Goal: Share content

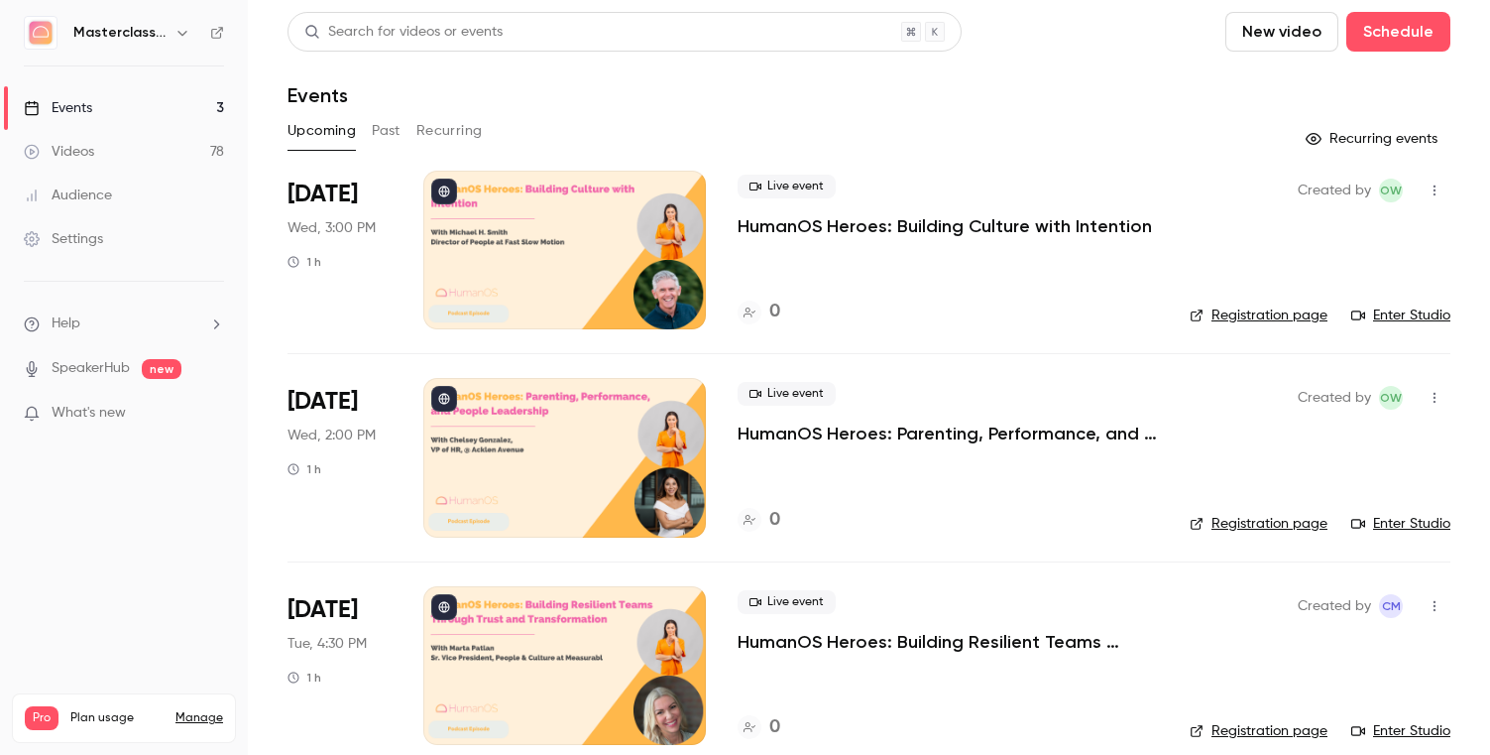
click at [1405, 318] on link "Enter Studio" at bounding box center [1401, 315] width 99 height 20
click at [782, 228] on p "HumanOS Heroes: Building Culture with Intention" at bounding box center [945, 226] width 415 height 24
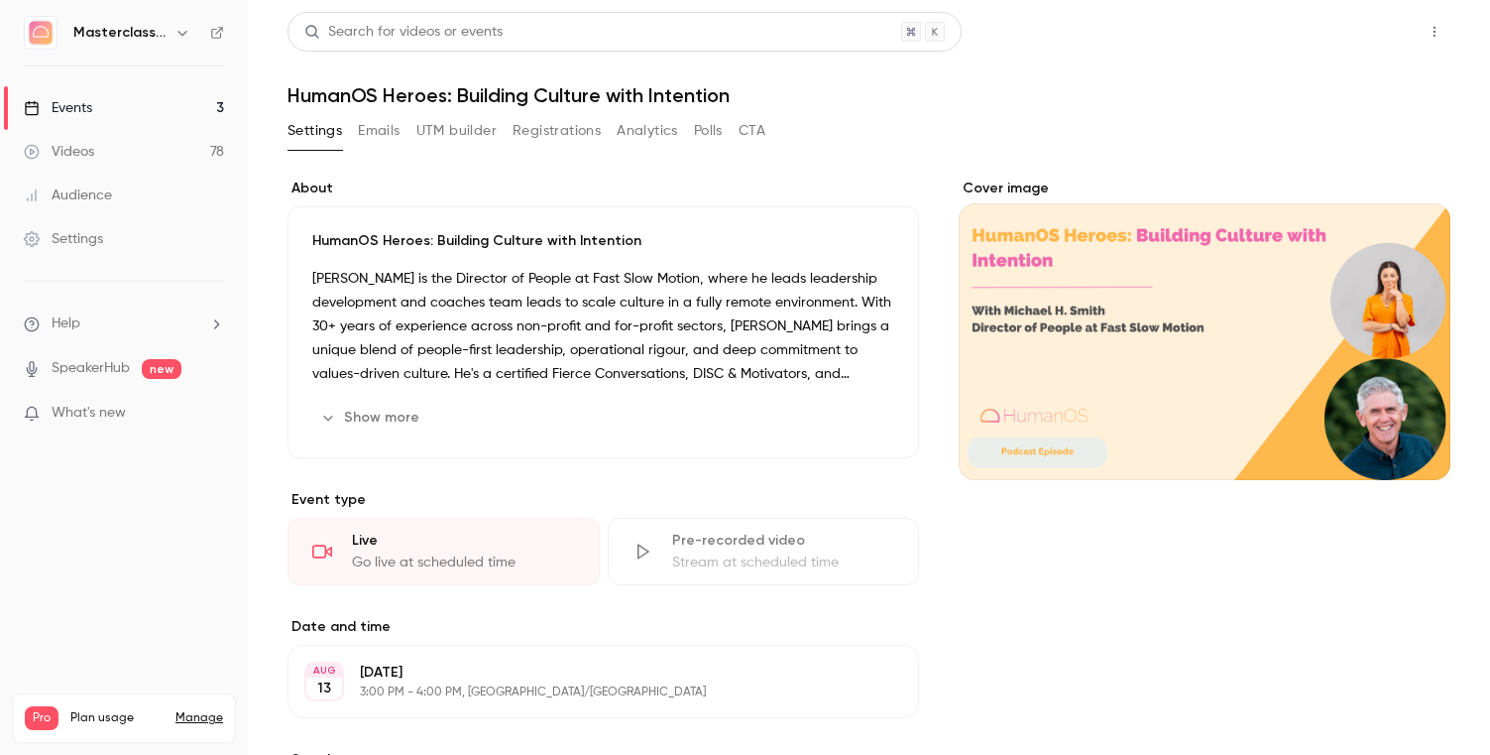
click at [1358, 41] on button "Share" at bounding box center [1364, 32] width 78 height 40
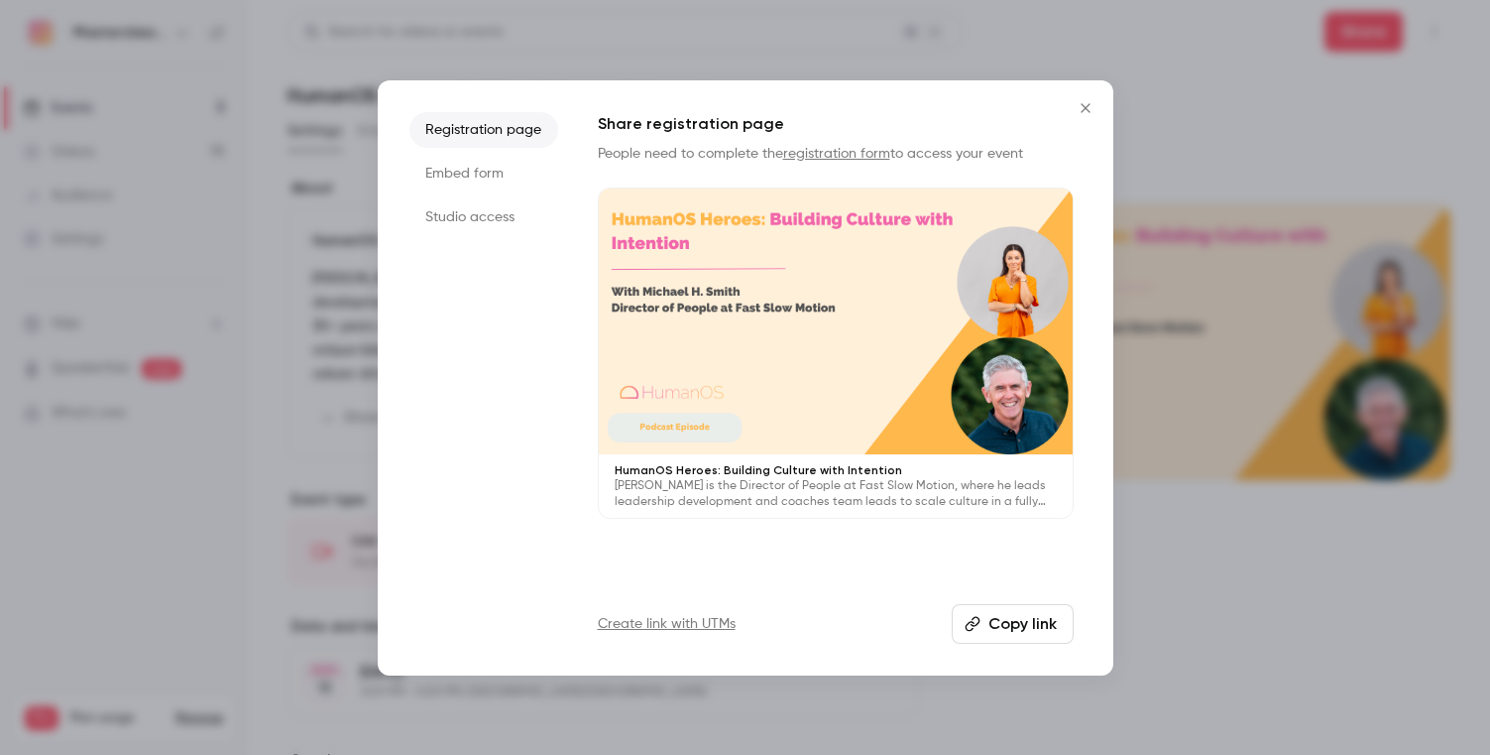
click at [493, 217] on li "Studio access" at bounding box center [484, 217] width 149 height 36
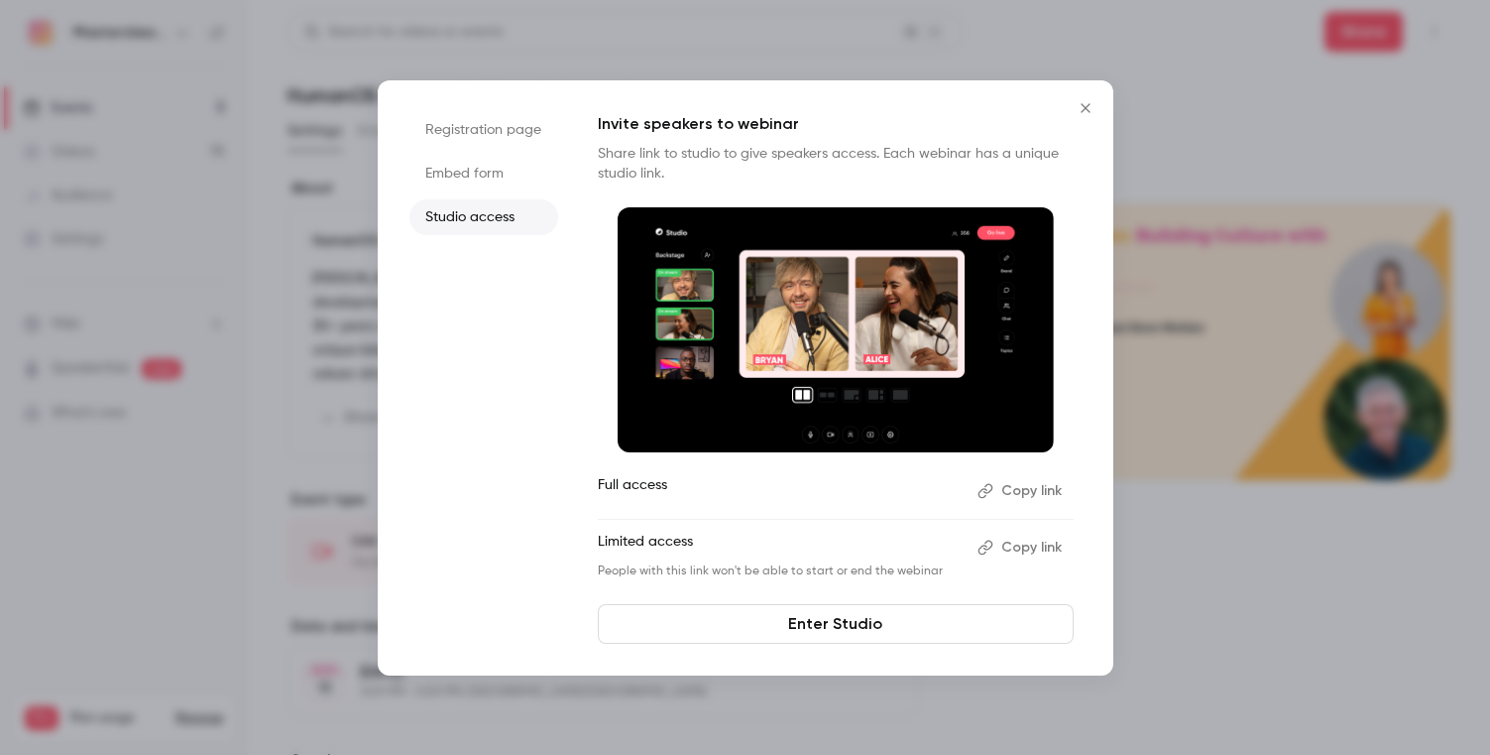
click at [1004, 484] on button "Copy link" at bounding box center [1022, 491] width 104 height 32
click at [1016, 546] on button "Copy link" at bounding box center [1022, 548] width 104 height 32
